Goal: Task Accomplishment & Management: Use online tool/utility

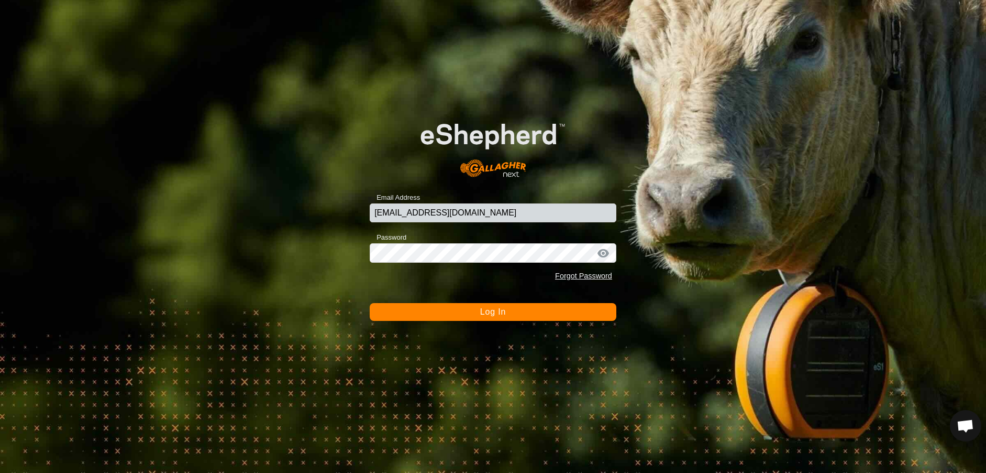
click at [524, 314] on button "Log In" at bounding box center [493, 312] width 247 height 18
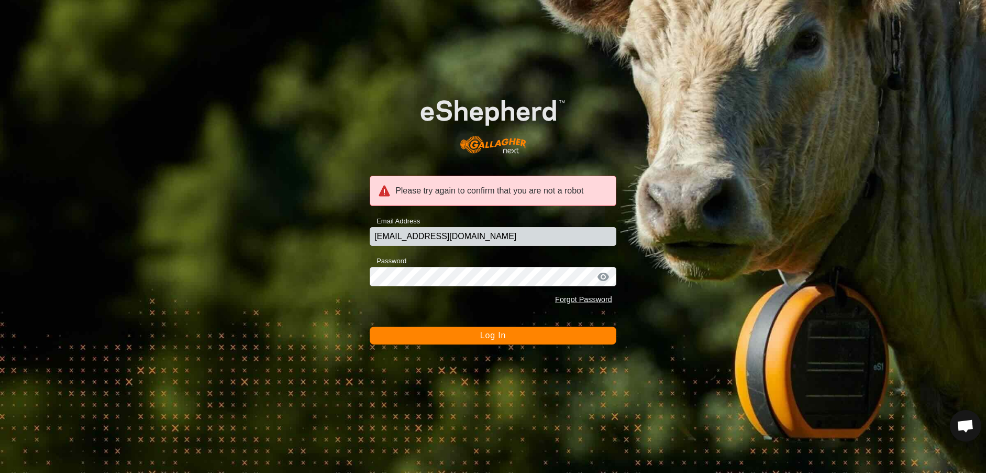
click at [520, 338] on button "Log In" at bounding box center [493, 335] width 247 height 18
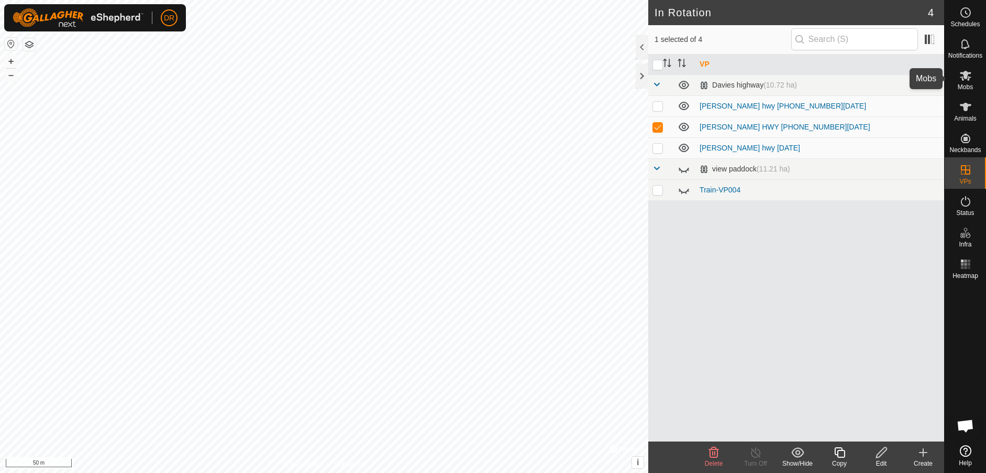
click at [966, 80] on icon at bounding box center [966, 75] width 13 height 13
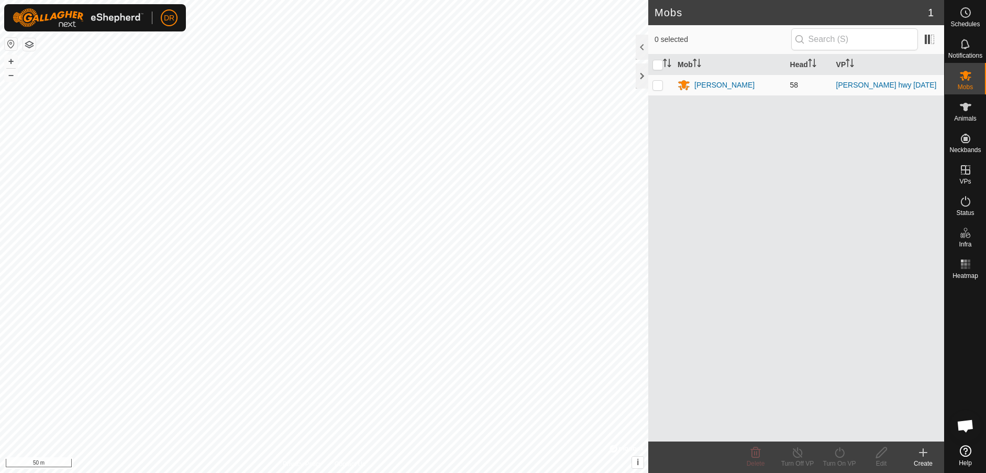
click at [654, 89] on p-checkbox at bounding box center [658, 85] width 10 height 8
checkbox input "true"
click at [836, 452] on icon at bounding box center [839, 452] width 9 height 10
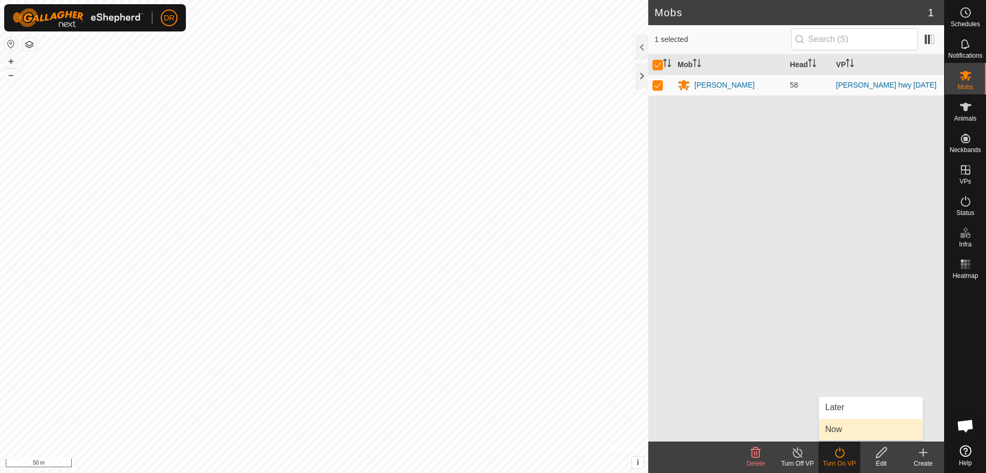
click at [837, 431] on link "Now" at bounding box center [871, 429] width 104 height 21
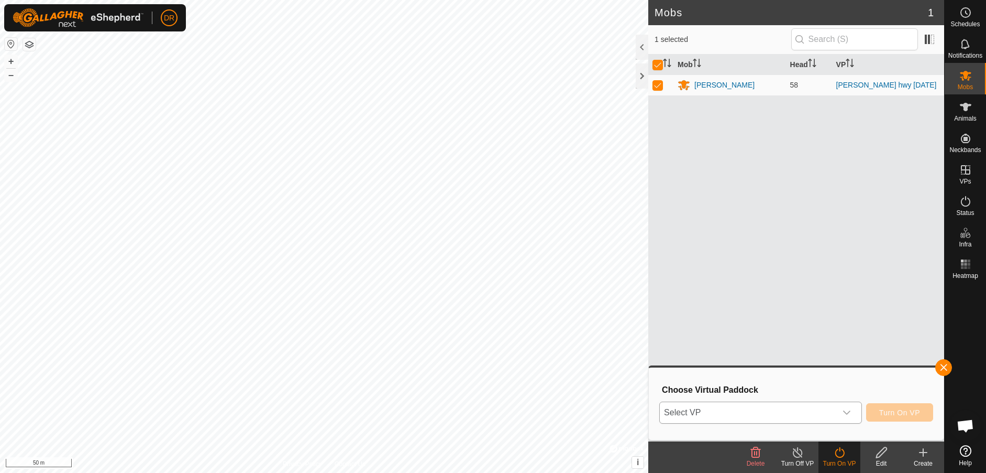
click at [815, 412] on span "Select VP" at bounding box center [748, 412] width 177 height 21
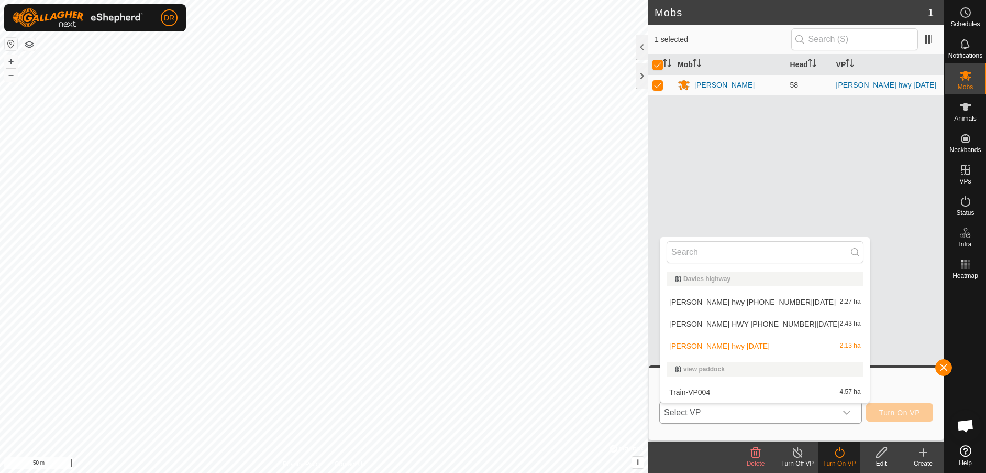
click at [770, 322] on li "[PERSON_NAME] HWY [PHONE_NUMBER][DATE] 2.43 ha" at bounding box center [765, 323] width 209 height 21
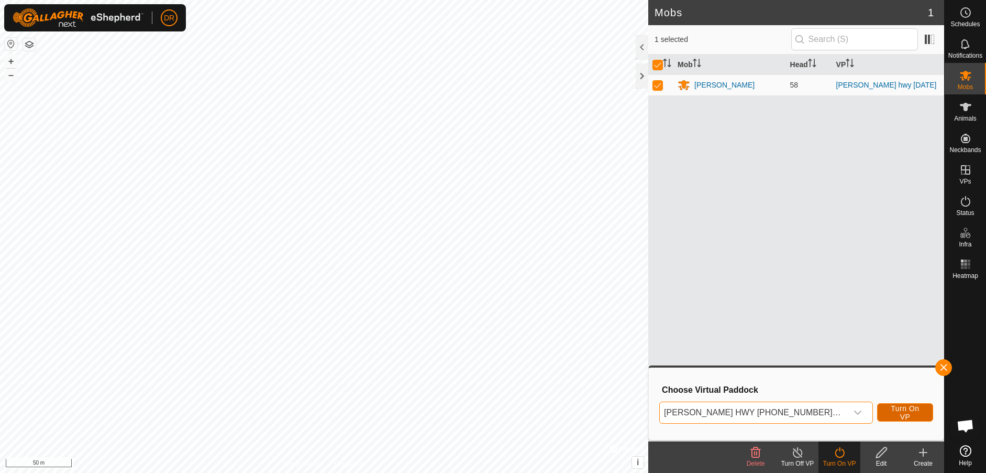
click at [891, 415] on span "Turn On VP" at bounding box center [906, 412] width 30 height 17
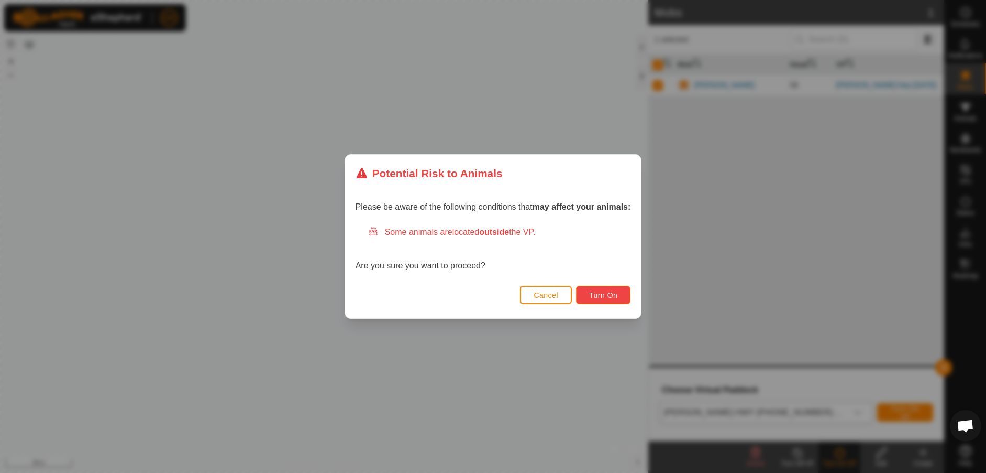
click at [623, 297] on button "Turn On" at bounding box center [603, 295] width 54 height 18
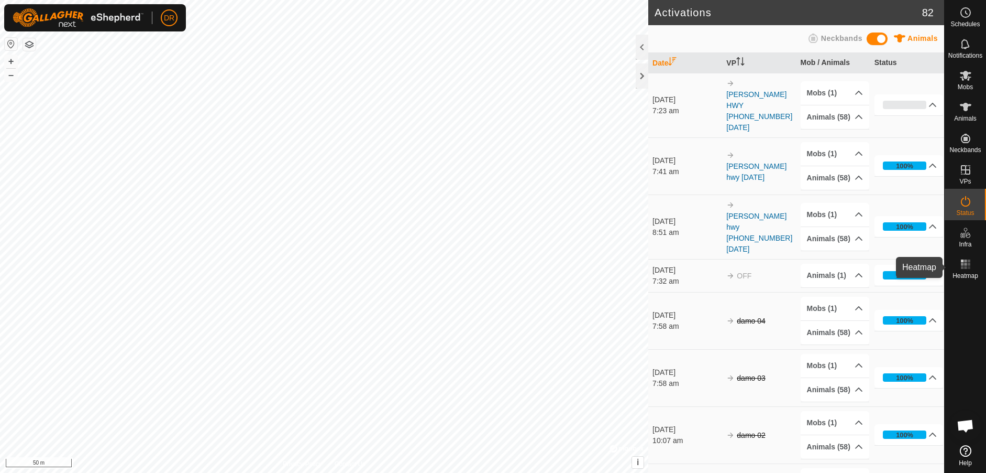
click at [965, 267] on rect at bounding box center [965, 267] width 3 height 3
